Goal: Transaction & Acquisition: Purchase product/service

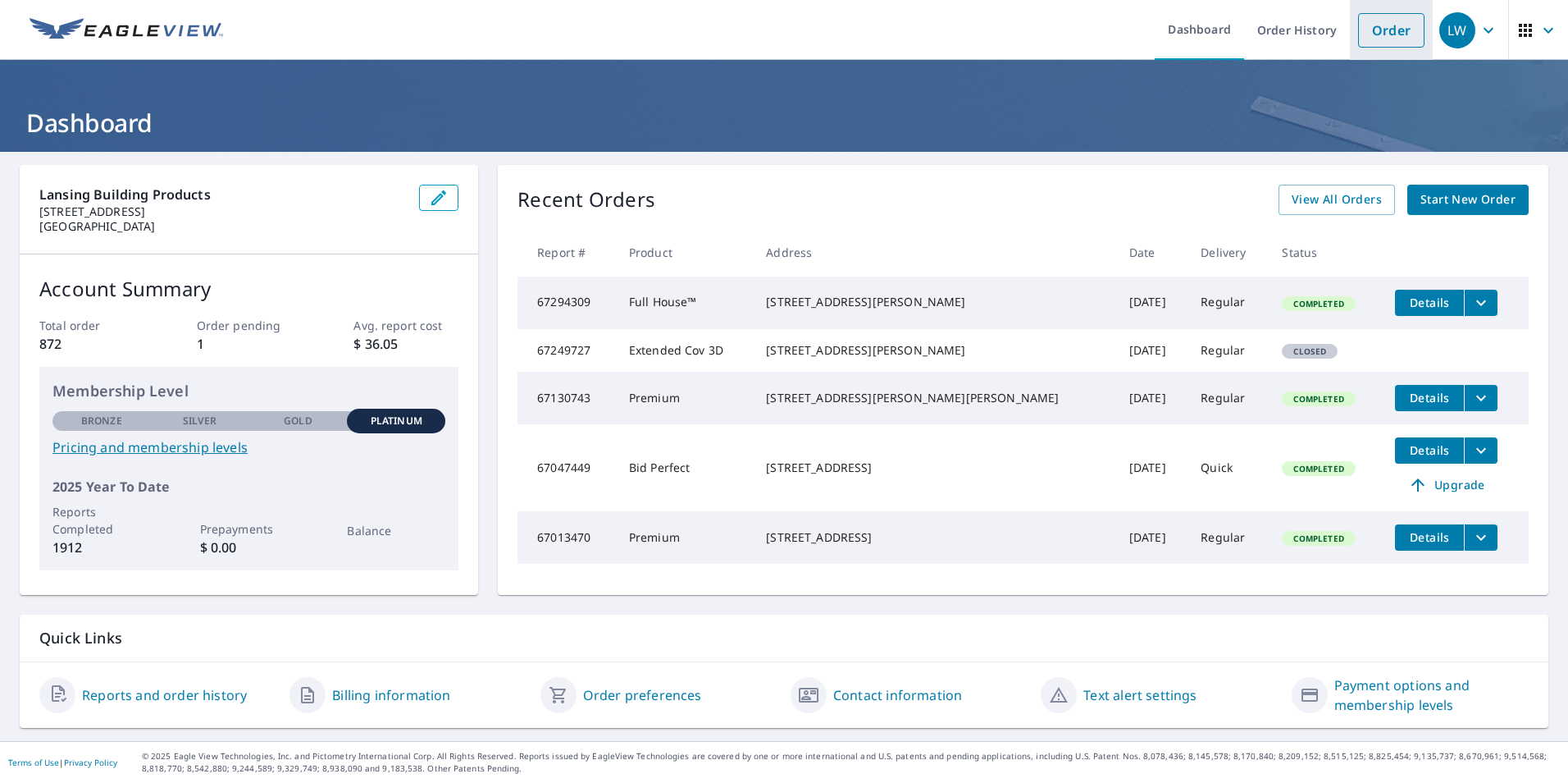
click at [1388, 37] on link "Order" at bounding box center [1392, 29] width 66 height 34
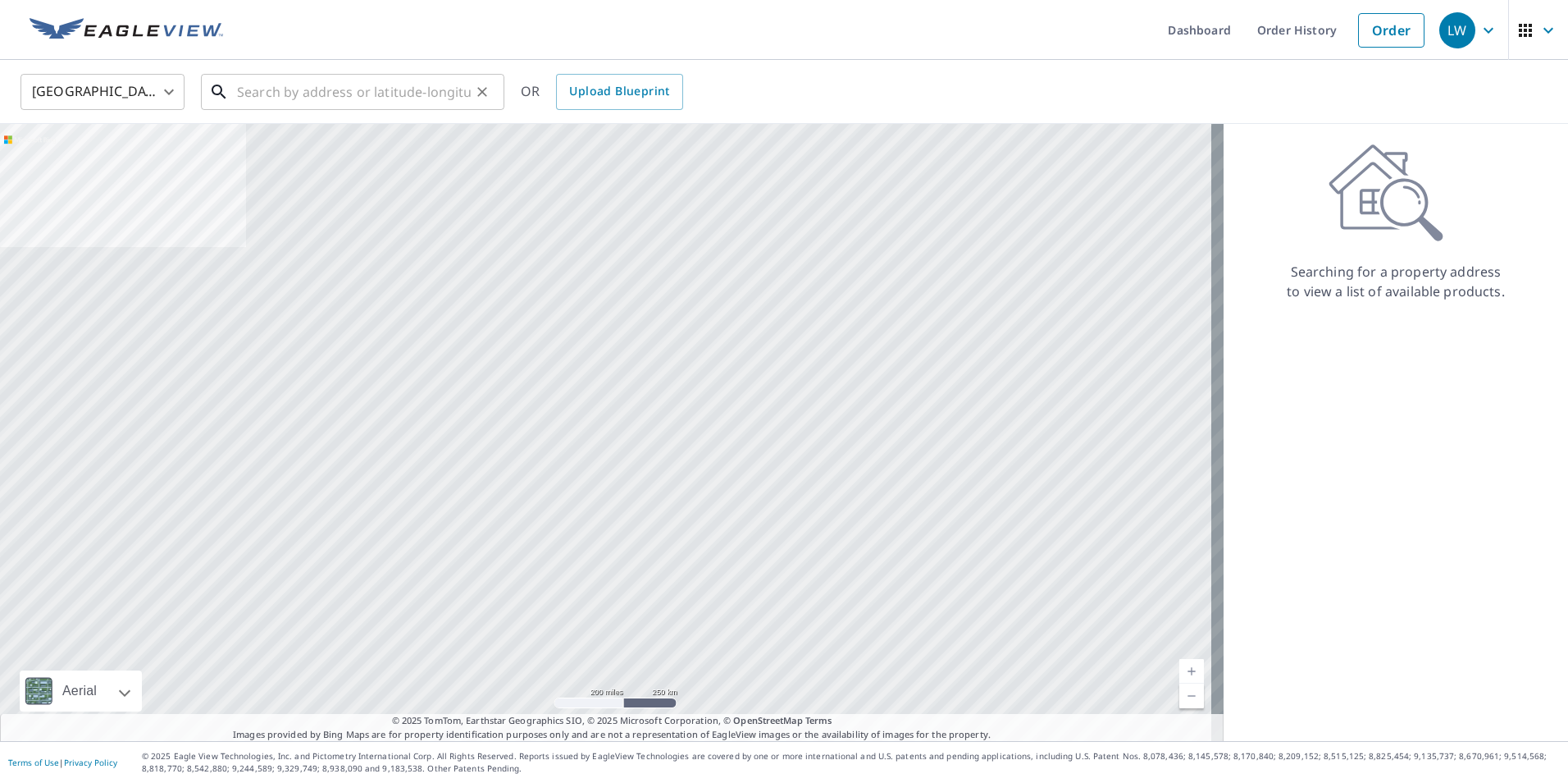
click at [408, 95] on input "text" at bounding box center [354, 92] width 234 height 46
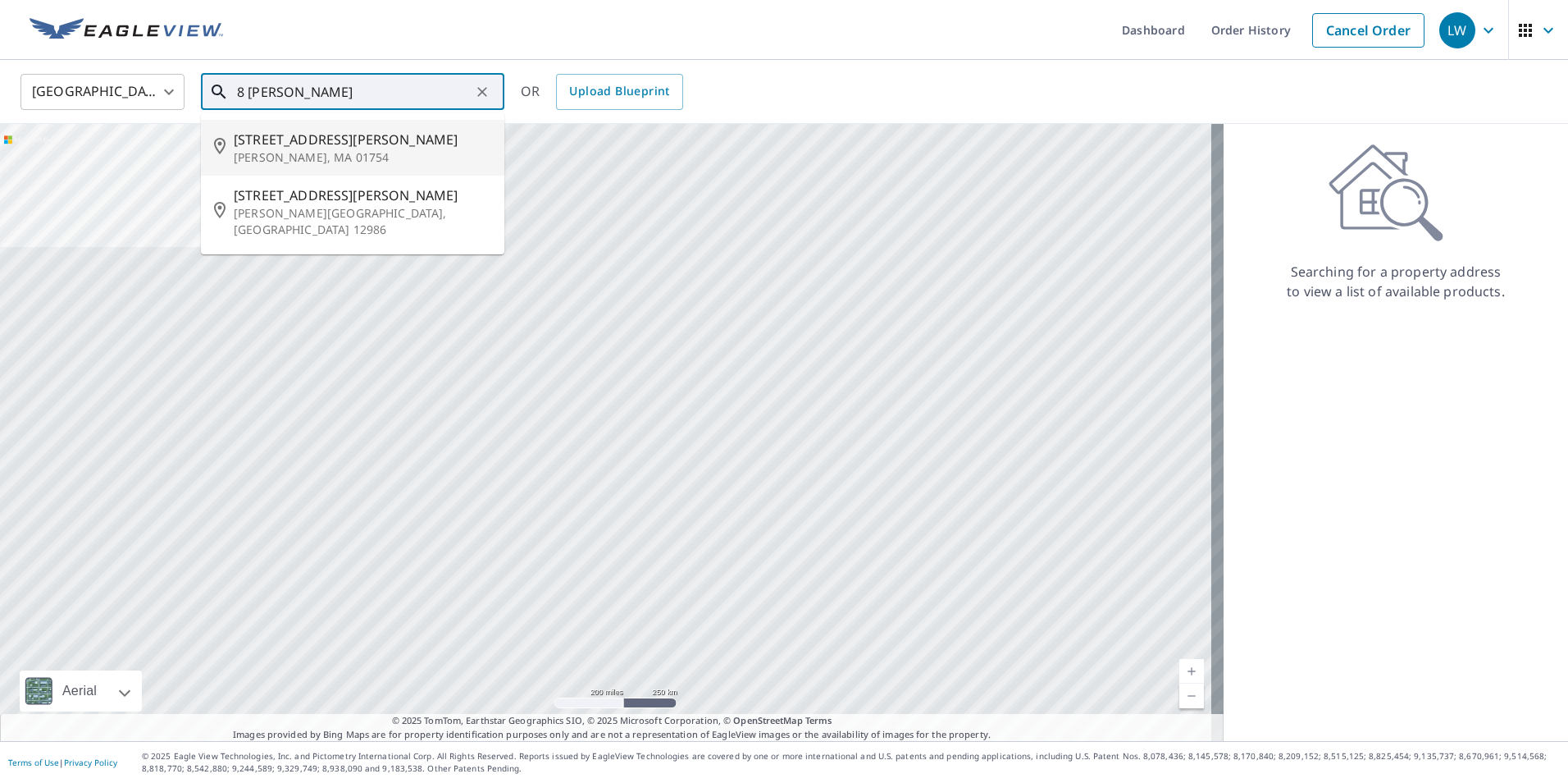
drag, startPoint x: 282, startPoint y: 140, endPoint x: 1142, endPoint y: 227, distance: 864.4
click at [287, 140] on span "[STREET_ADDRESS][PERSON_NAME]" at bounding box center [363, 139] width 257 height 20
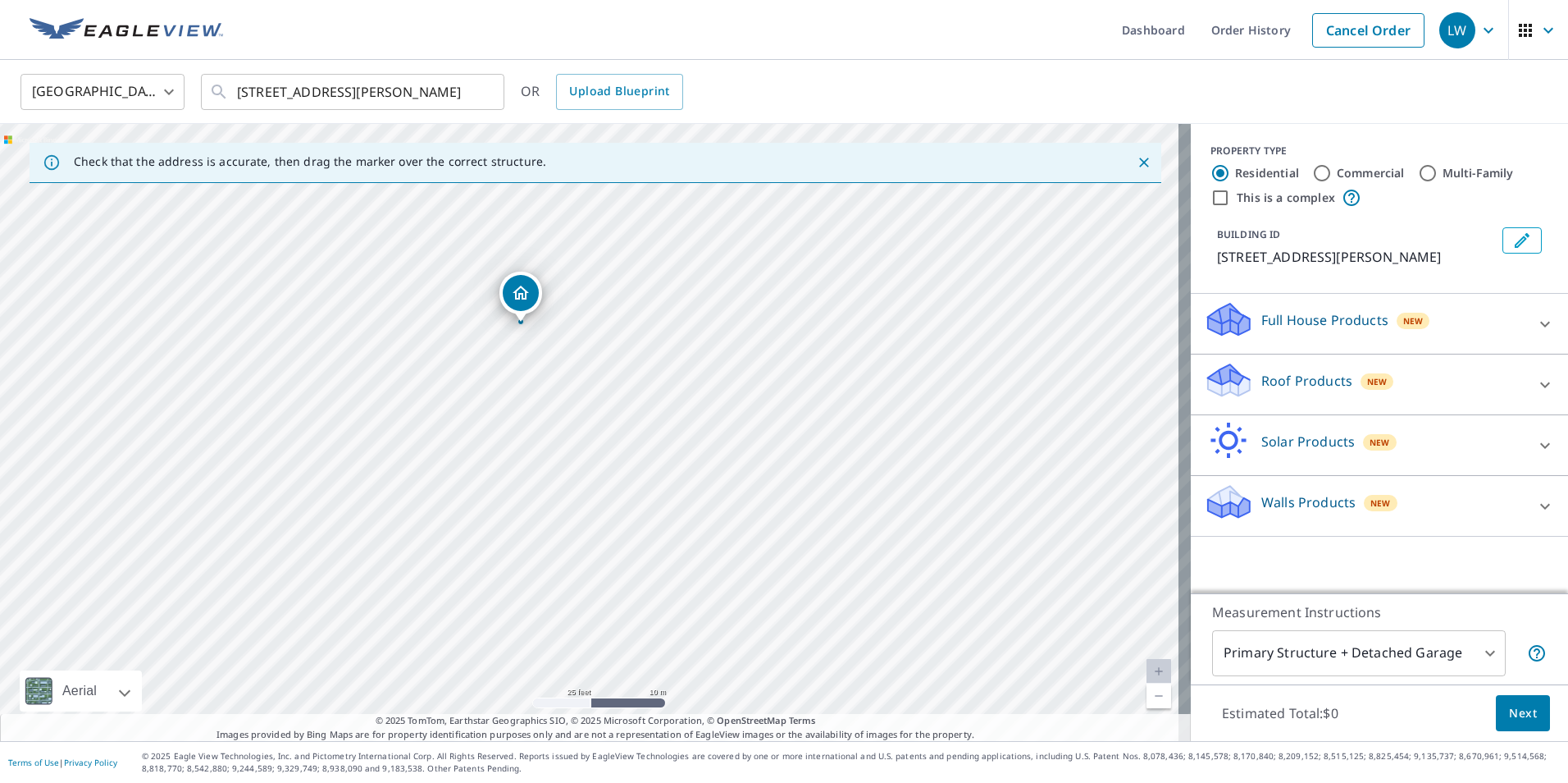
drag, startPoint x: 397, startPoint y: 411, endPoint x: 595, endPoint y: 416, distance: 198.1
click at [595, 416] on div "[STREET_ADDRESS][PERSON_NAME]" at bounding box center [596, 432] width 1192 height 617
drag, startPoint x: 664, startPoint y: 414, endPoint x: 771, endPoint y: 511, distance: 144.4
click at [771, 511] on div "[STREET_ADDRESS][PERSON_NAME]" at bounding box center [596, 432] width 1192 height 617
drag, startPoint x: 894, startPoint y: 492, endPoint x: 980, endPoint y: 420, distance: 112.2
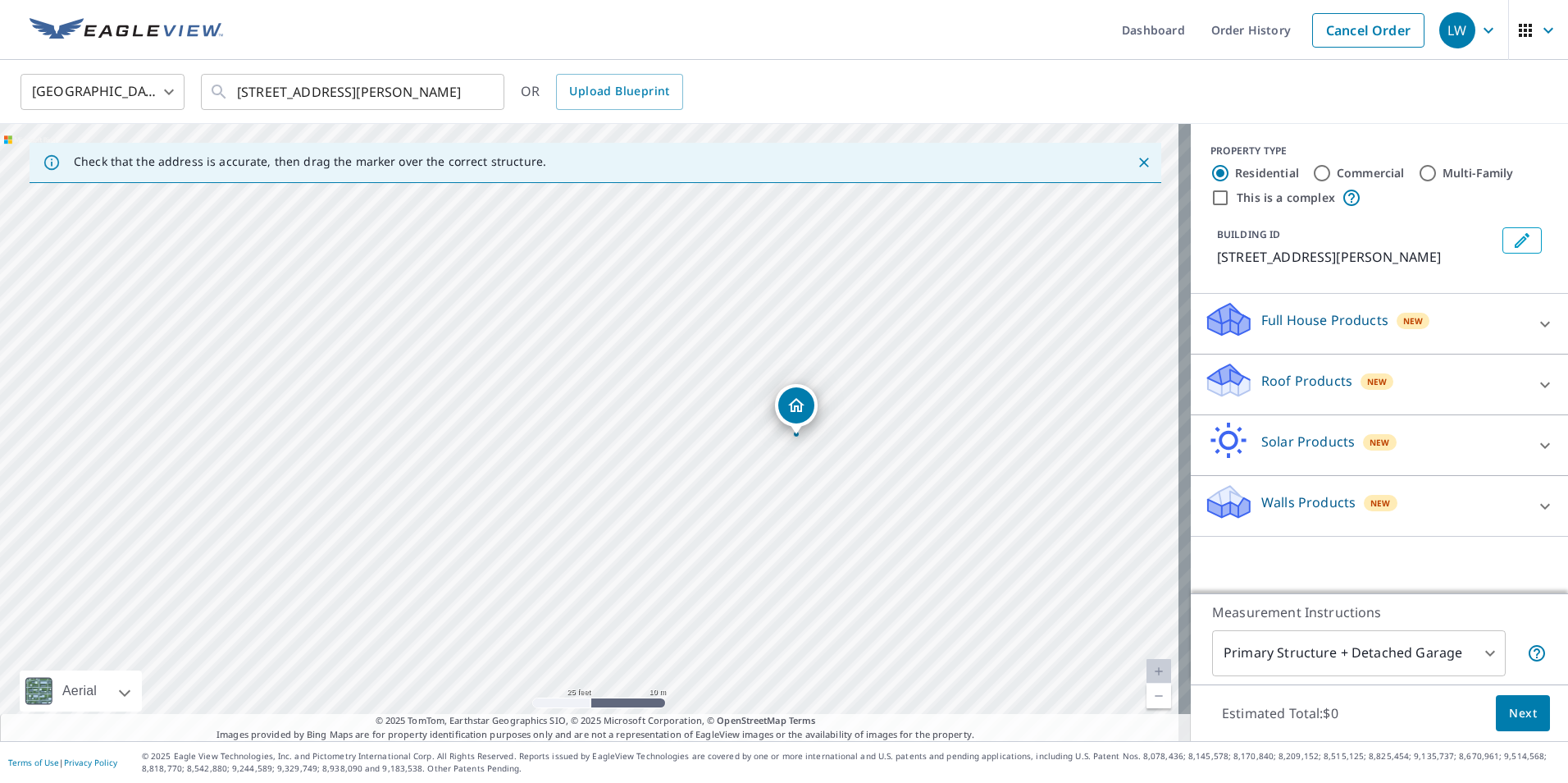
click at [980, 420] on div "[STREET_ADDRESS][PERSON_NAME]" at bounding box center [596, 432] width 1192 height 617
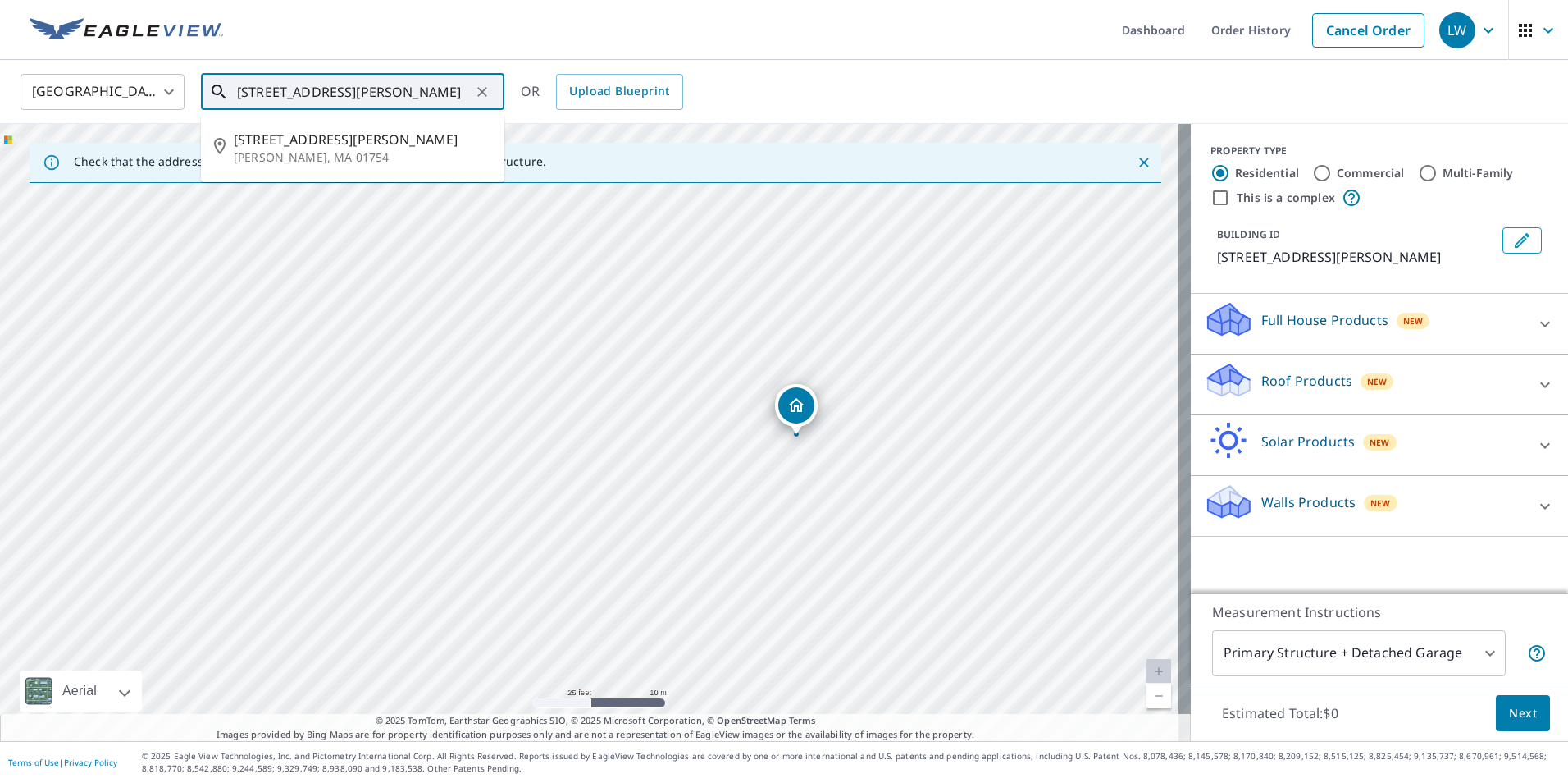
drag, startPoint x: 447, startPoint y: 91, endPoint x: -9, endPoint y: 95, distance: 456.0
click at [0, 95] on html "LW LW Dashboard Order History Cancel Order LW [GEOGRAPHIC_DATA] [GEOGRAPHIC_DAT…" at bounding box center [784, 391] width 1568 height 783
paste input "[STREET_ADDRESS]"
click at [322, 137] on span "7 Lakeview Ter" at bounding box center [363, 139] width 257 height 20
type input "[STREET_ADDRESS]"
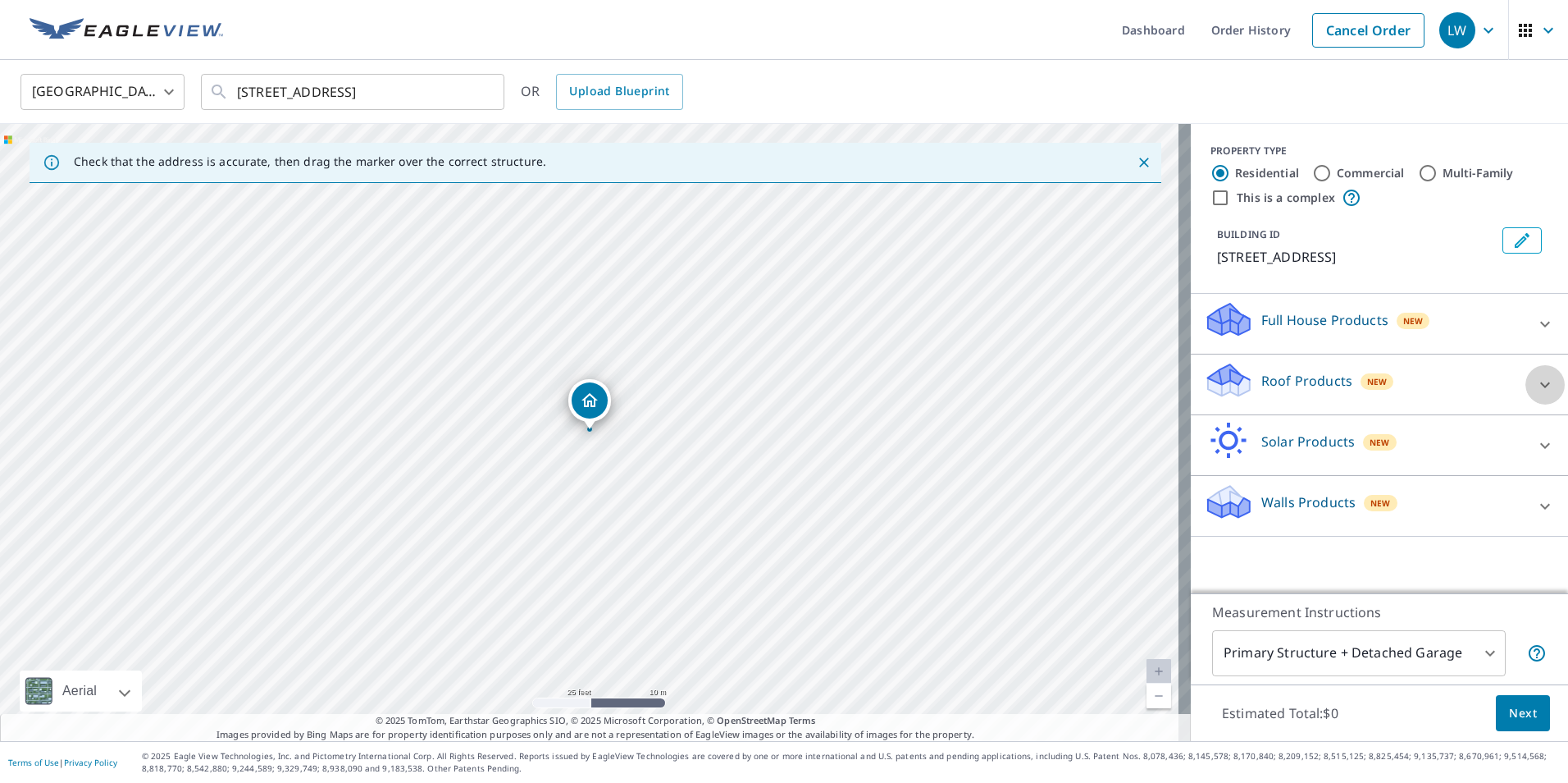
click at [1526, 375] on div at bounding box center [1546, 384] width 39 height 39
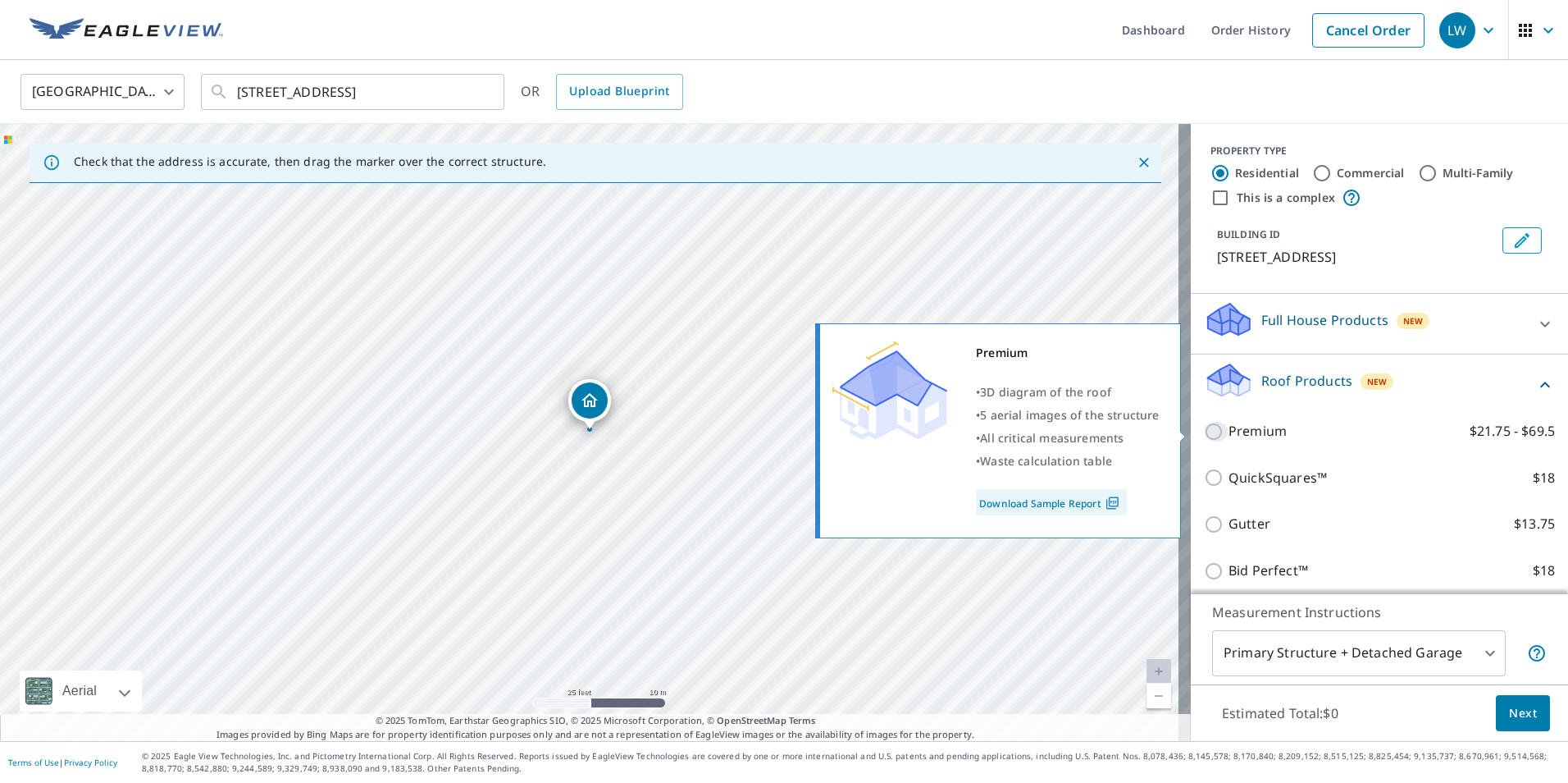
click at [1204, 434] on input "Premium $21.75 - $69.5" at bounding box center [1216, 431] width 24 height 20
checkbox input "true"
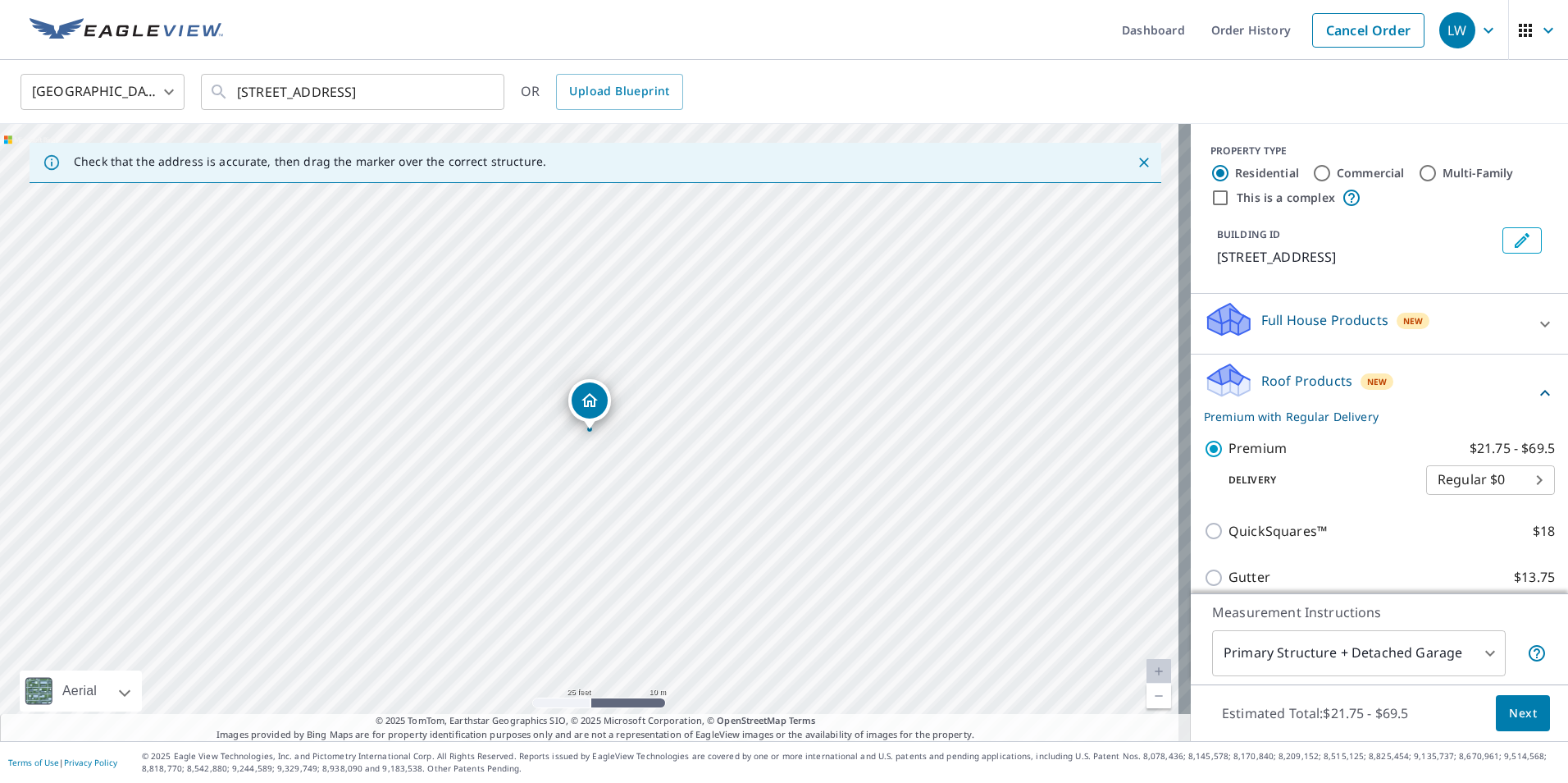
click at [1519, 711] on span "Next" at bounding box center [1523, 713] width 28 height 20
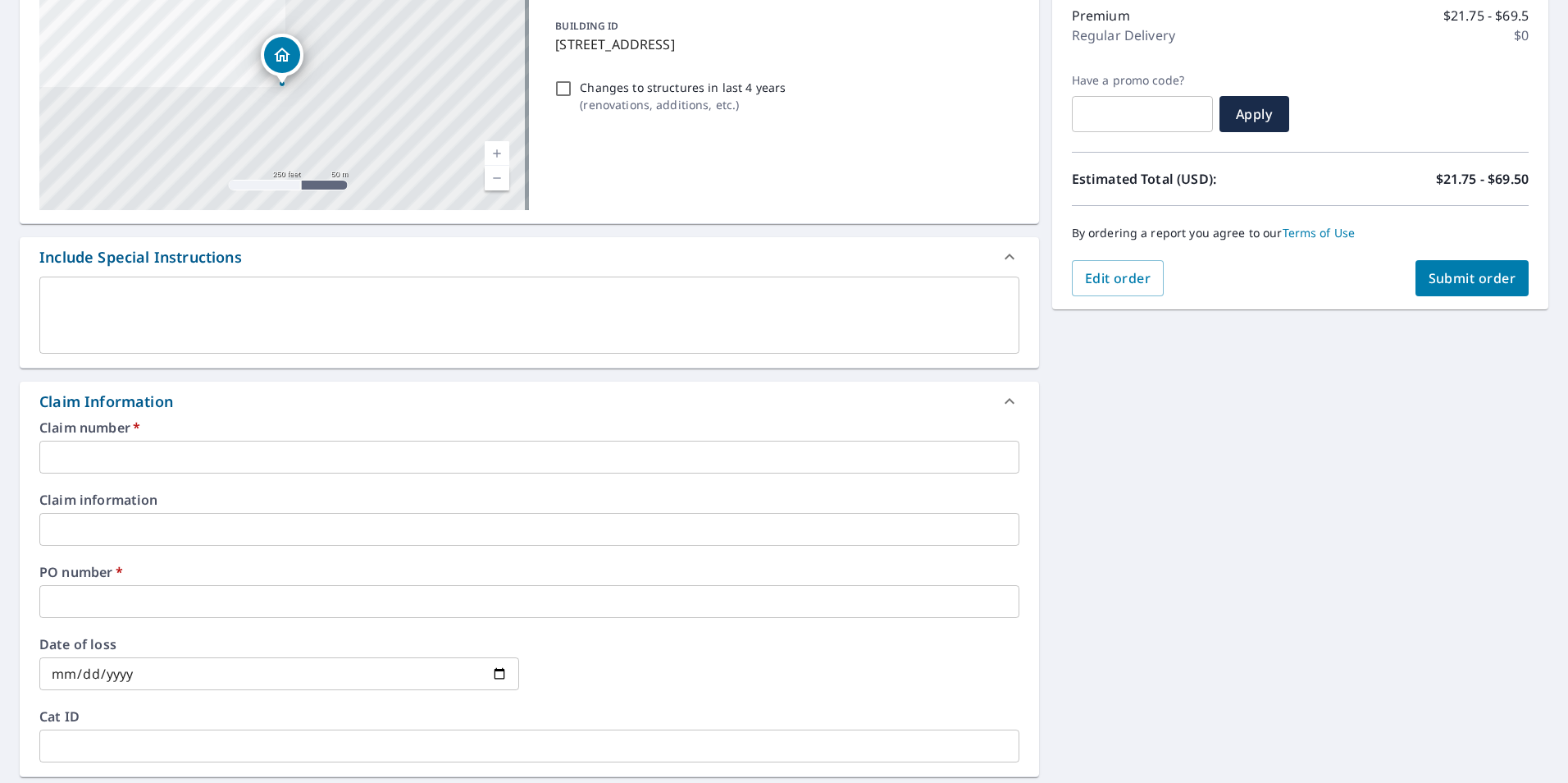
scroll to position [246, 0]
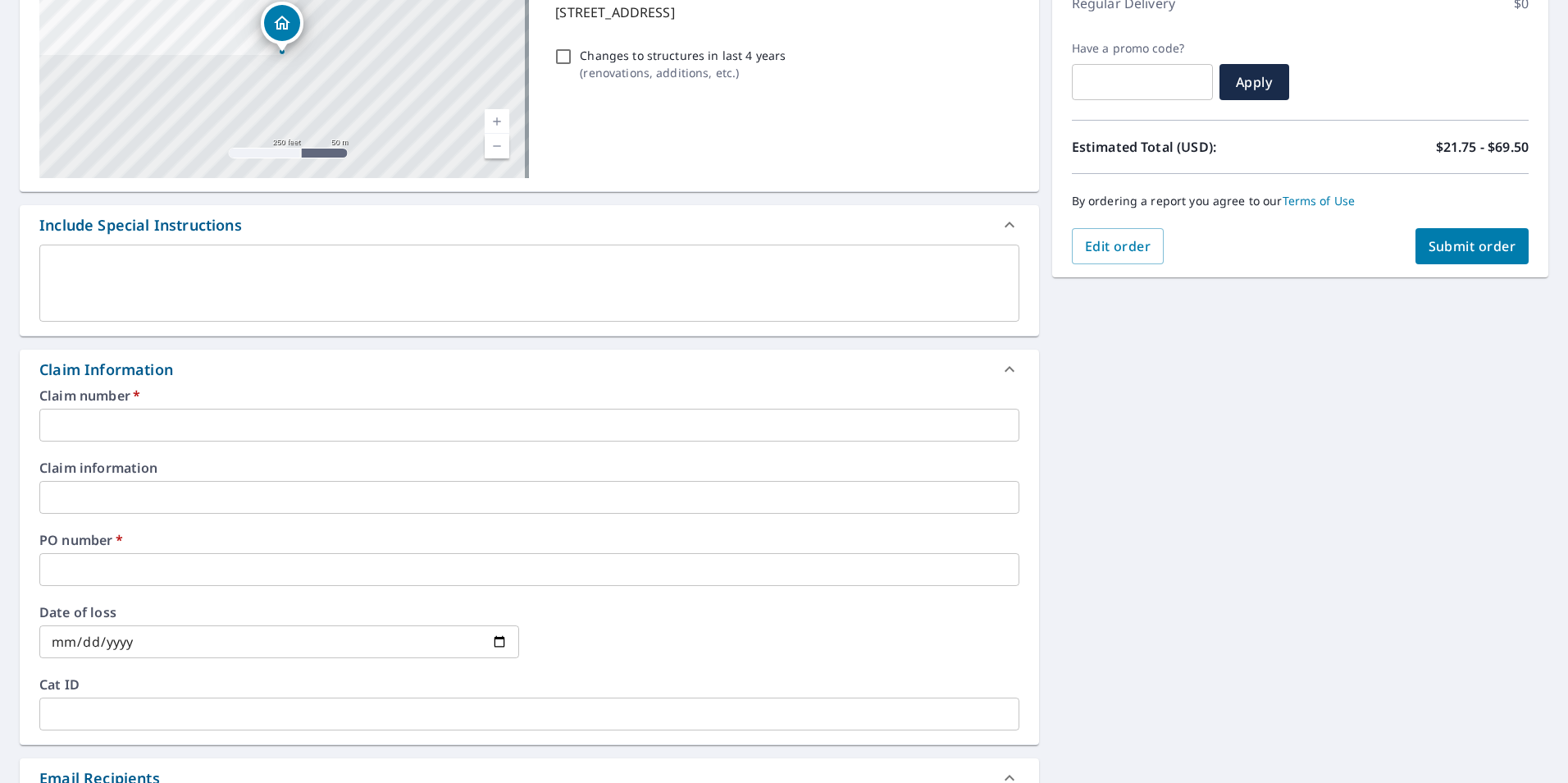
drag, startPoint x: 103, startPoint y: 426, endPoint x: 107, endPoint y: 416, distance: 10.8
click at [107, 421] on input "text" at bounding box center [529, 425] width 980 height 33
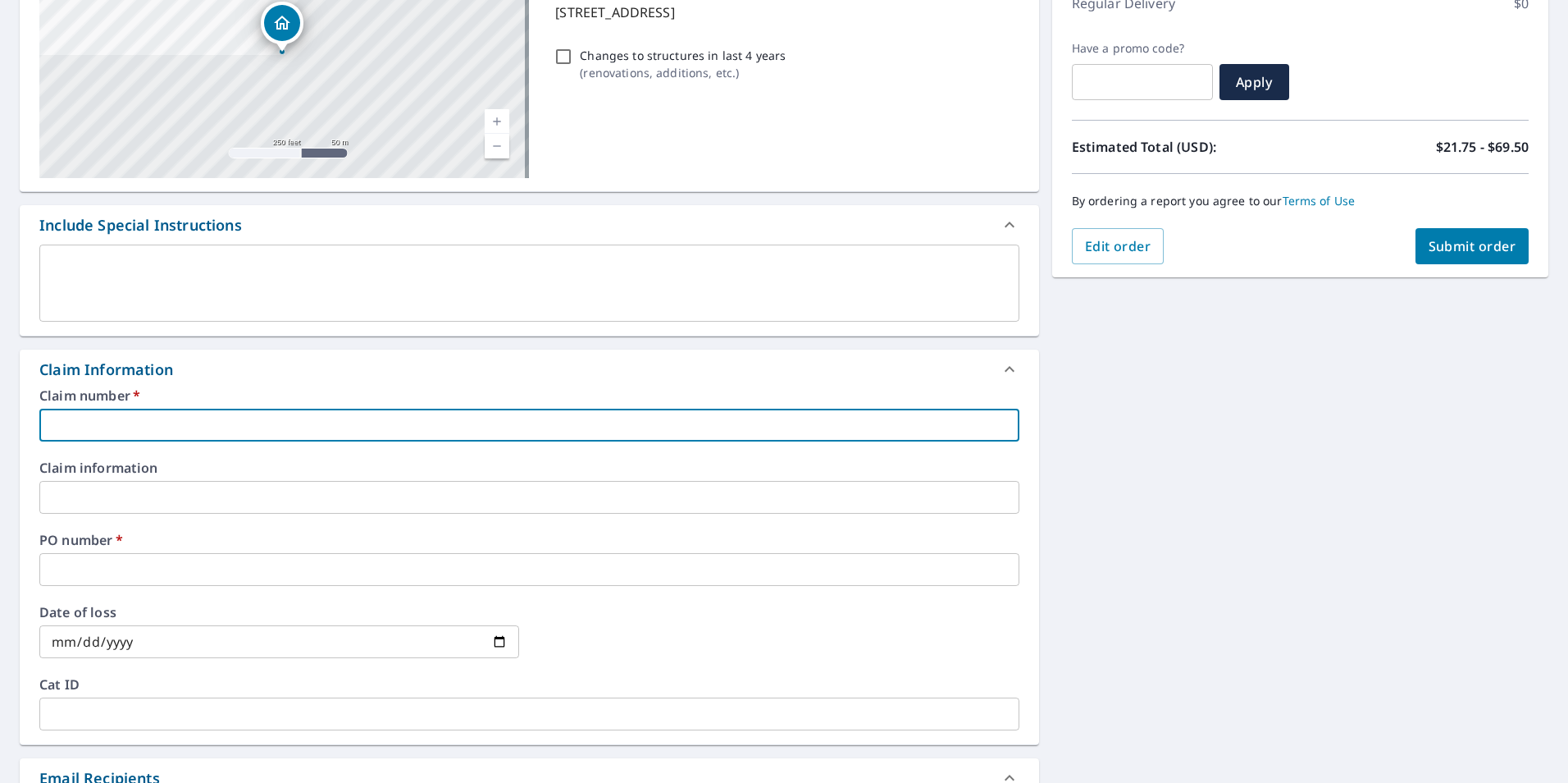
paste input "[PERSON_NAME] BUILDERS - WAMA - 3000351"
type input "[PERSON_NAME] BUILDERS - WAMA - 3000351"
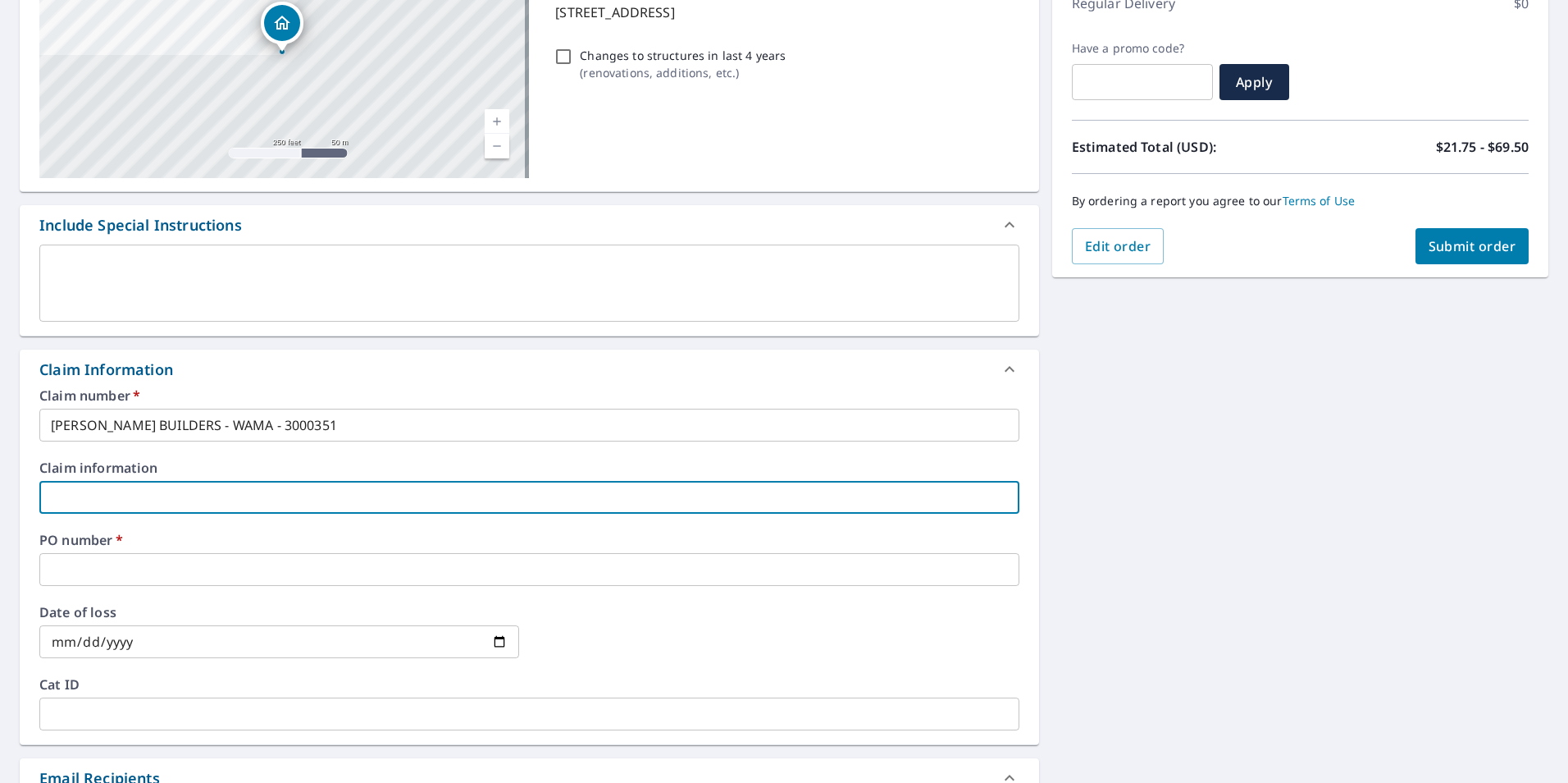
drag, startPoint x: 176, startPoint y: 495, endPoint x: 151, endPoint y: 481, distance: 28.7
click at [176, 495] on input "text" at bounding box center [529, 497] width 980 height 33
paste input "[STREET_ADDRESS]"
type input "[STREET_ADDRESS]"
click at [137, 534] on label "PO number   *" at bounding box center [529, 539] width 980 height 13
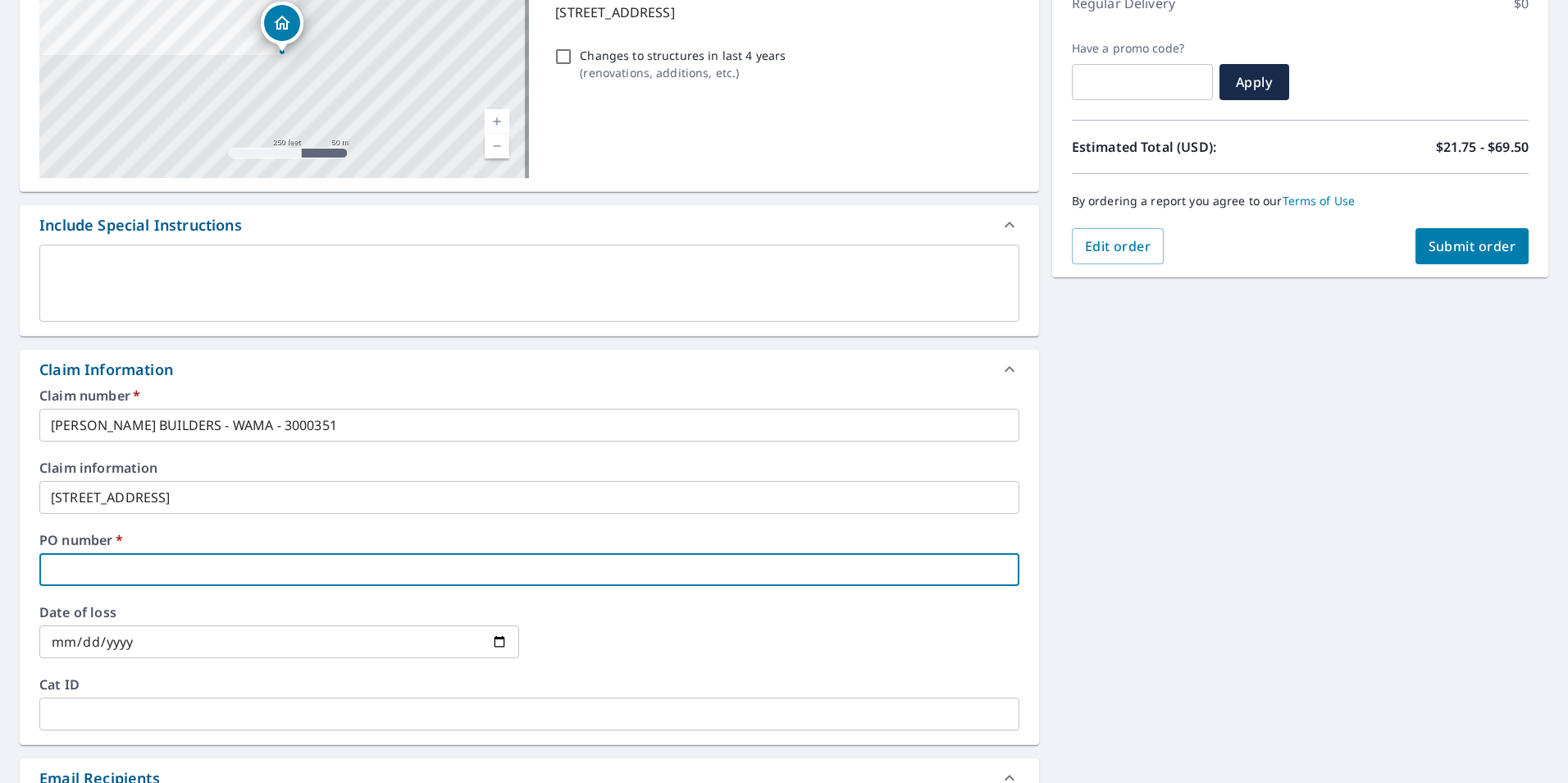
click at [124, 566] on input "text" at bounding box center [529, 569] width 980 height 33
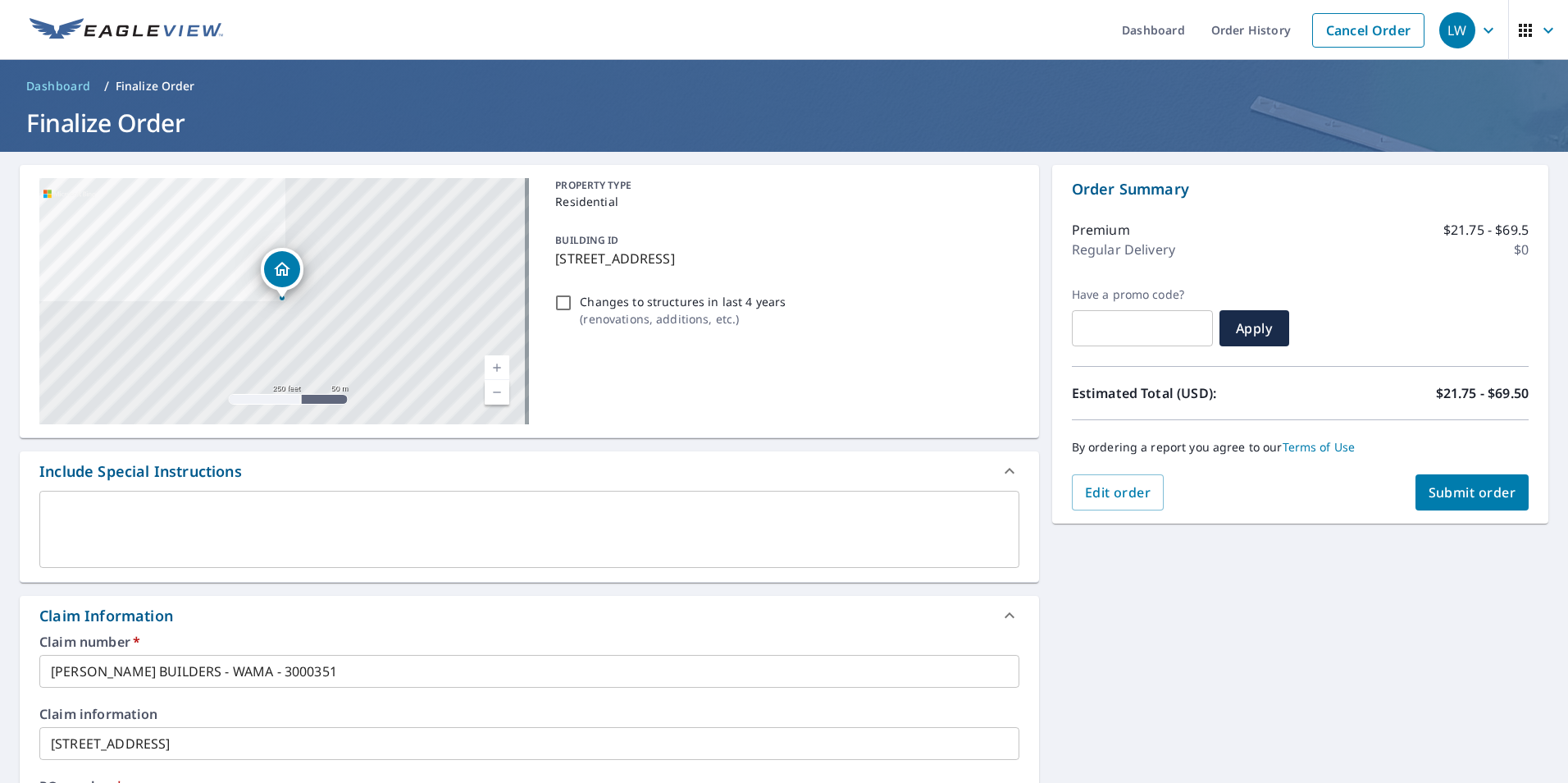
type input "[PERSON_NAME]"
click at [1474, 501] on button "Submit order" at bounding box center [1472, 491] width 114 height 36
